Goal: Transaction & Acquisition: Register for event/course

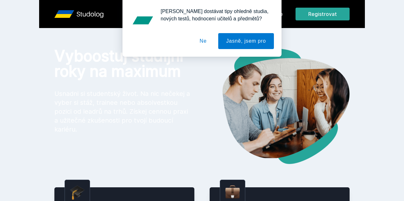
click at [206, 45] on button "Ne" at bounding box center [203, 41] width 23 height 16
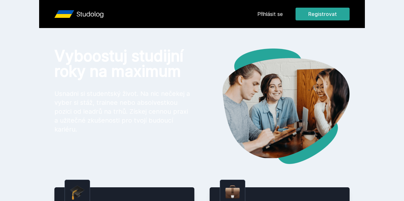
click at [283, 13] on link "Přihlásit se" at bounding box center [269, 14] width 25 height 8
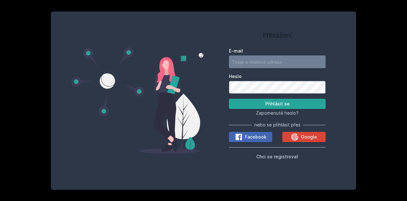
click at [237, 63] on input "E-mail" at bounding box center [277, 61] width 97 height 13
type input "[EMAIL_ADDRESS][DOMAIN_NAME]"
click at [257, 135] on span "Facebook" at bounding box center [256, 137] width 22 height 6
click at [299, 139] on icon at bounding box center [295, 137] width 8 height 8
click at [277, 157] on span "Chci se registrovat" at bounding box center [277, 156] width 42 height 5
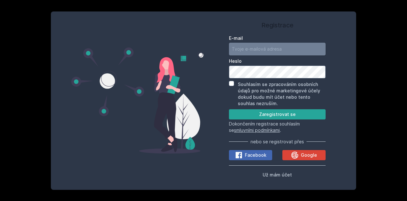
click at [250, 47] on input "E-mail" at bounding box center [277, 49] width 97 height 13
type input "[EMAIL_ADDRESS][DOMAIN_NAME]"
click at [234, 82] on input "Souhlasím se zpracováním osobních údajů pro možné marketingové účely dokud budu…" at bounding box center [231, 83] width 5 height 5
checkbox input "true"
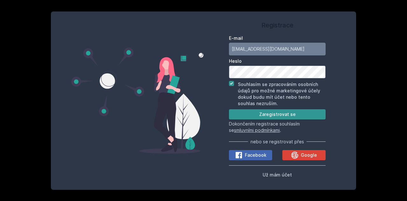
click at [255, 109] on button "Zaregistrovat se" at bounding box center [277, 114] width 97 height 10
click at [256, 113] on button "Zaregistrovat se" at bounding box center [277, 114] width 97 height 10
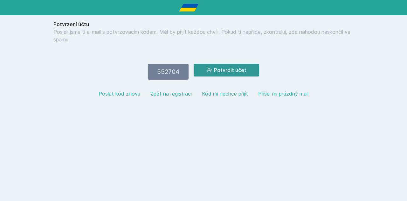
type input "552704"
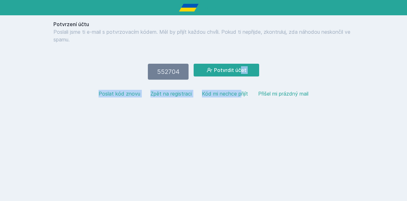
drag, startPoint x: 232, startPoint y: 67, endPoint x: 216, endPoint y: 79, distance: 20.2
click at [216, 79] on div "Potvrzení účtu Poslali jsme ti e-mail s potvrzovacím kódem. Měl by přijít každo…" at bounding box center [203, 61] width 305 height 92
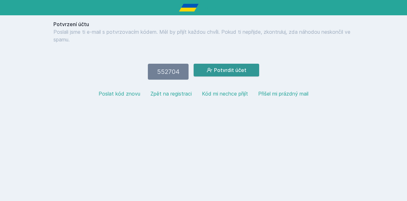
drag, startPoint x: 216, startPoint y: 79, endPoint x: 216, endPoint y: 73, distance: 6.4
click at [216, 73] on div "Potvrzení účtu Poslali jsme ti e-mail s potvrzovacím kódem. Měl by přijít každo…" at bounding box center [203, 61] width 305 height 92
click at [216, 73] on button "Potvrdit účet" at bounding box center [227, 70] width 66 height 13
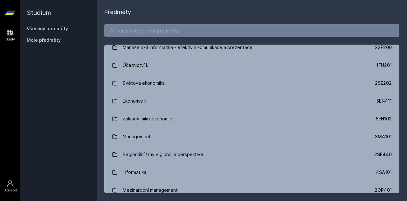
scroll to position [227, 0]
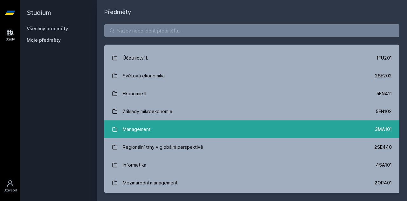
click at [305, 130] on link "Management 3MA101" at bounding box center [251, 129] width 295 height 18
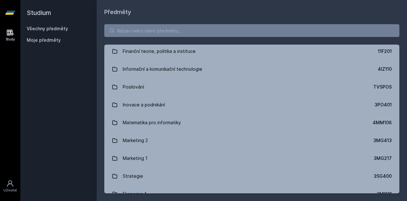
scroll to position [448, 0]
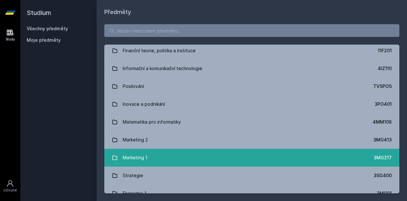
click at [197, 156] on link "Marketing 1 3MG217" at bounding box center [251, 158] width 295 height 18
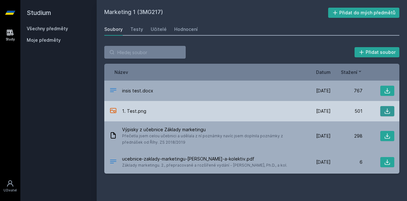
click at [390, 111] on icon at bounding box center [387, 111] width 6 height 6
click at [391, 111] on button at bounding box center [387, 111] width 14 height 10
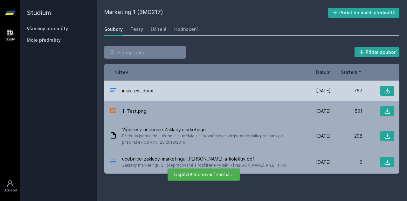
click at [268, 94] on div "insis test.docx" at bounding box center [204, 90] width 190 height 9
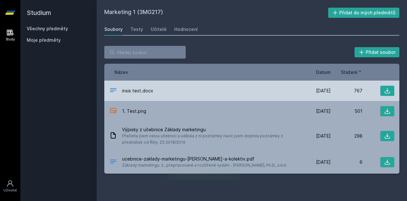
click at [268, 94] on div "insis test.docx" at bounding box center [204, 90] width 190 height 9
click at [389, 87] on button at bounding box center [387, 91] width 14 height 10
